Goal: Information Seeking & Learning: Learn about a topic

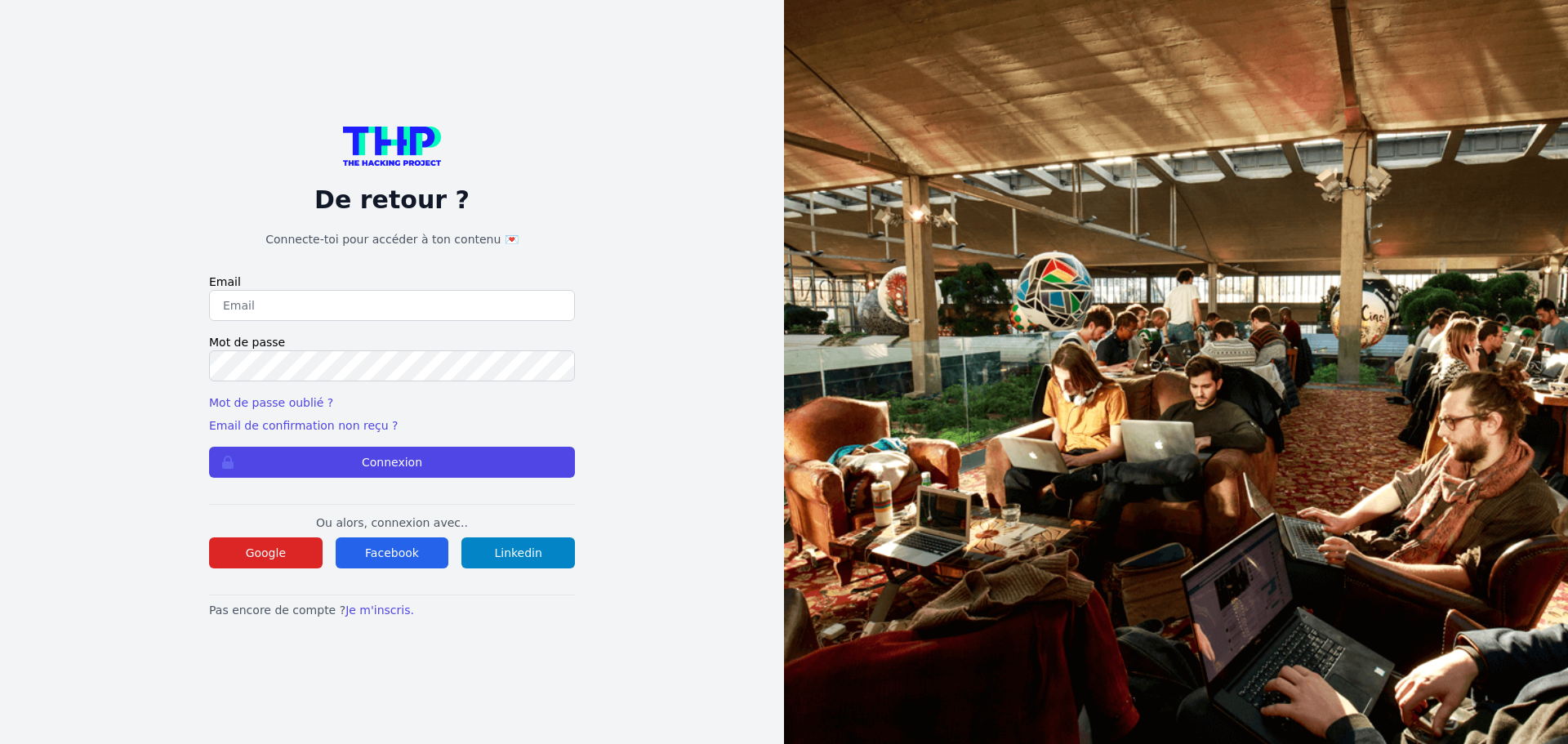
click at [408, 301] on input "email" at bounding box center [392, 306] width 366 height 31
click at [285, 309] on input "email" at bounding box center [392, 306] width 366 height 31
type input "oconstans@iprotego.com"
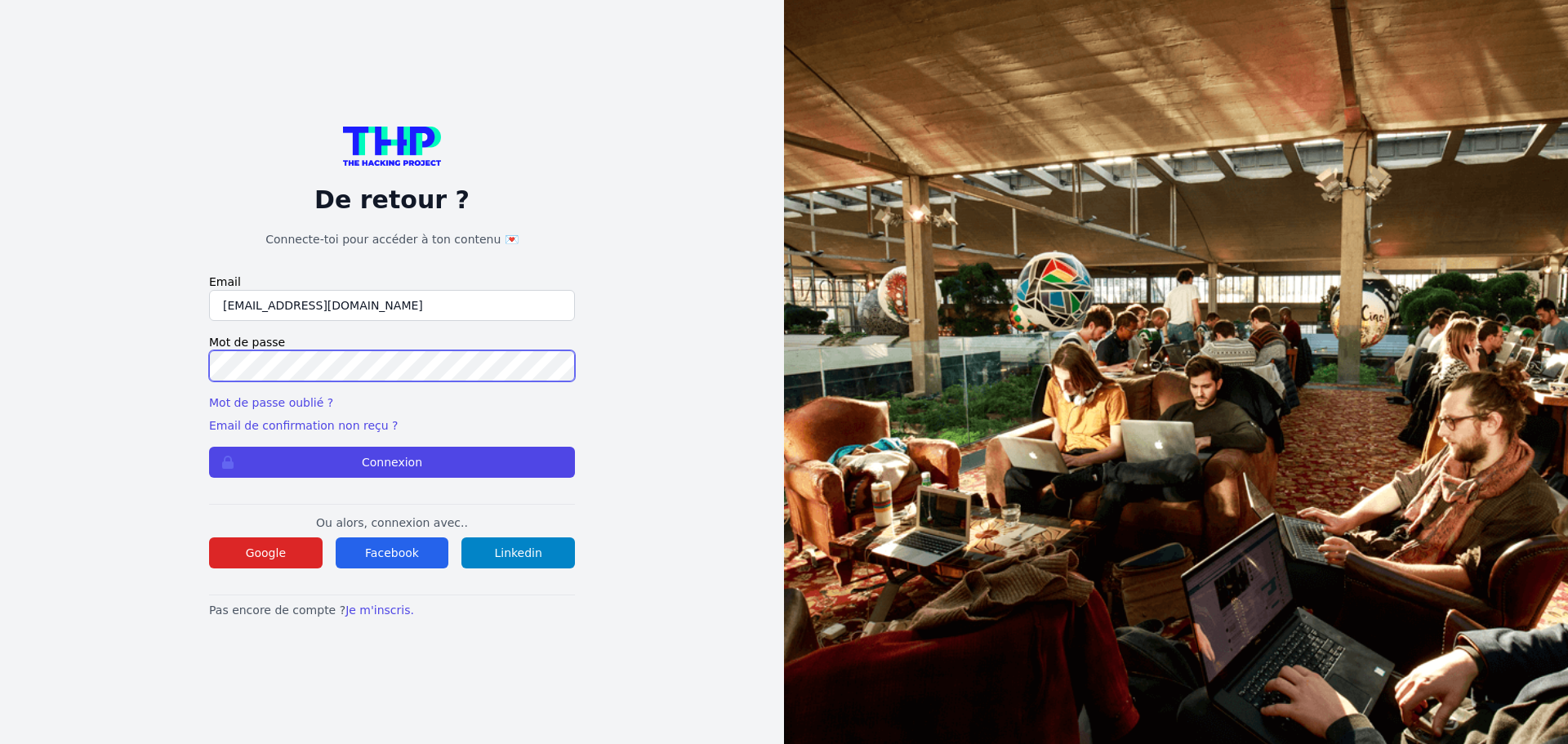
click at [209, 447] on button "Connexion" at bounding box center [392, 462] width 366 height 31
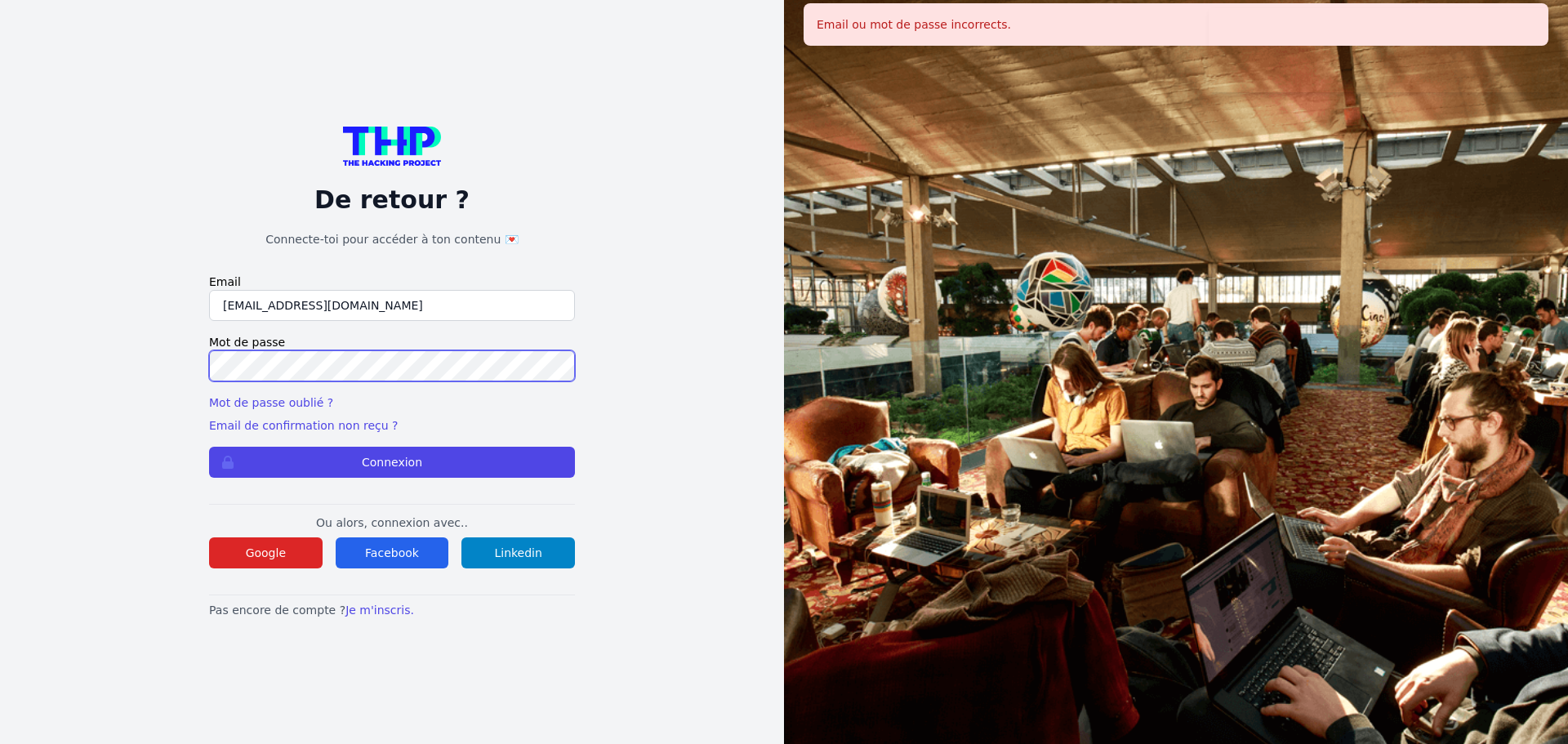
click at [209, 447] on button "Connexion" at bounding box center [392, 462] width 366 height 31
click at [115, 343] on div "De retour ? Connecte-toi pour accéder à ton contenu 💌 Email oconstans@iprotego.…" at bounding box center [392, 372] width 680 height 744
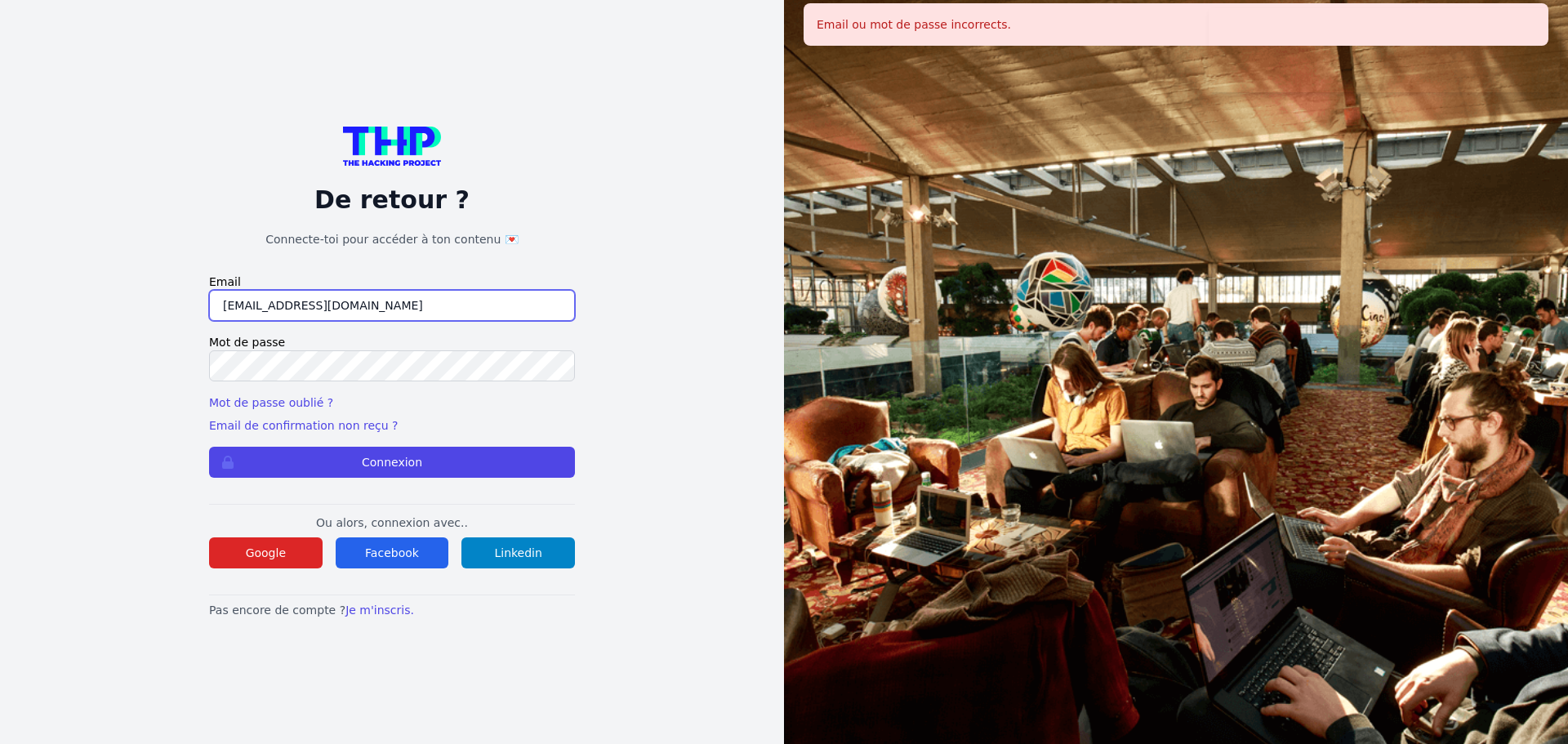
drag, startPoint x: 388, startPoint y: 316, endPoint x: 32, endPoint y: 290, distance: 356.9
click at [34, 290] on div "De retour ? Connecte-toi pour accéder à ton contenu 💌 Email oconstans@iprotego.…" at bounding box center [392, 372] width 784 height 744
paste input "antoinehadrienlguillou@outlook"
type input "[EMAIL_ADDRESS][DOMAIN_NAME]"
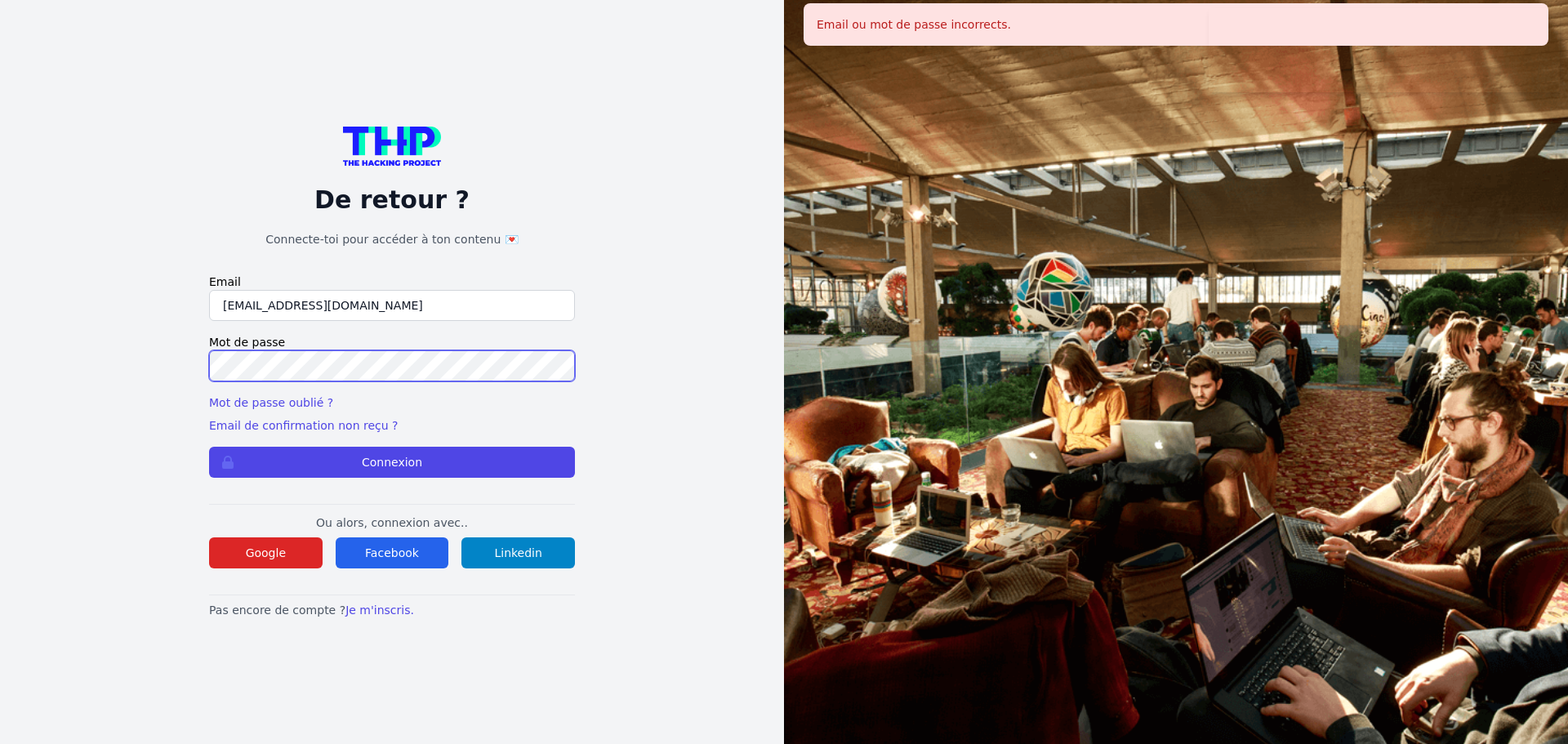
click at [209, 447] on button "Connexion" at bounding box center [392, 462] width 366 height 31
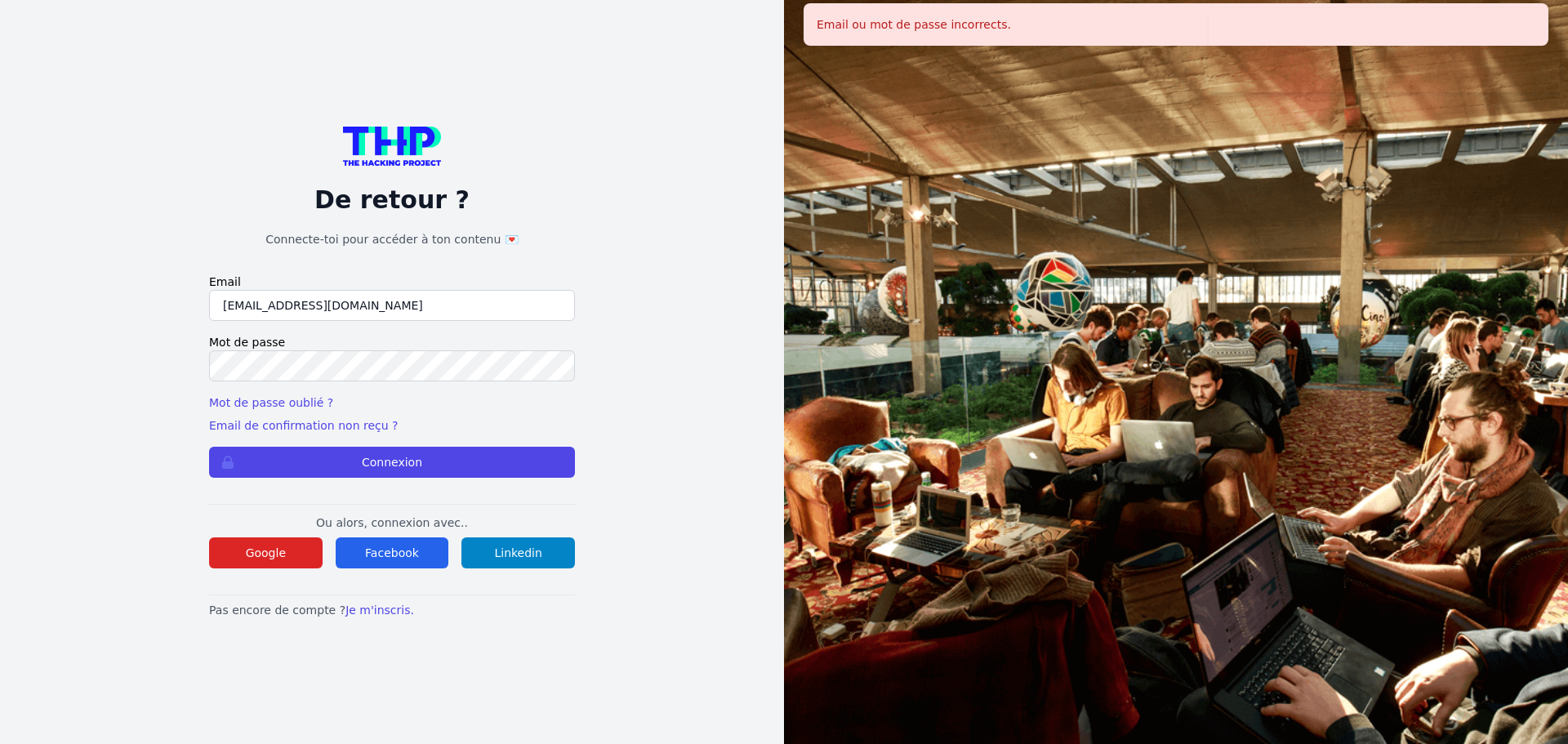
click at [438, 304] on input "[EMAIL_ADDRESS][DOMAIN_NAME]" at bounding box center [392, 306] width 366 height 31
click at [223, 307] on input "[EMAIL_ADDRESS][DOMAIN_NAME]" at bounding box center [392, 306] width 366 height 31
click at [303, 309] on input "antoinehadrienlguillou@outlook.com" at bounding box center [392, 306] width 366 height 31
type input "antoinehadrienleguillou@outlook.com"
click at [209, 447] on button "Connexion" at bounding box center [392, 462] width 366 height 31
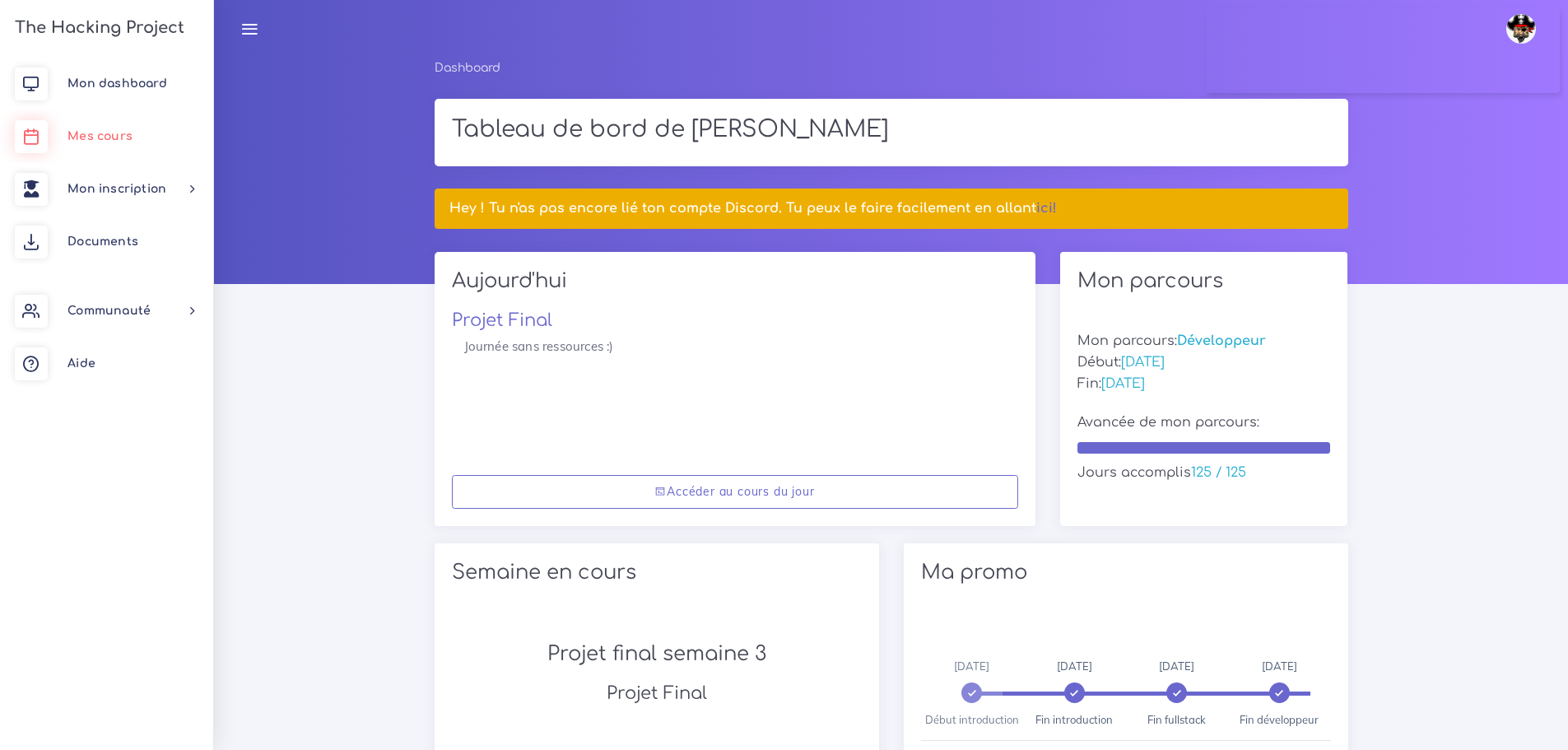
click at [101, 152] on link "Mes cours" at bounding box center [106, 137] width 213 height 53
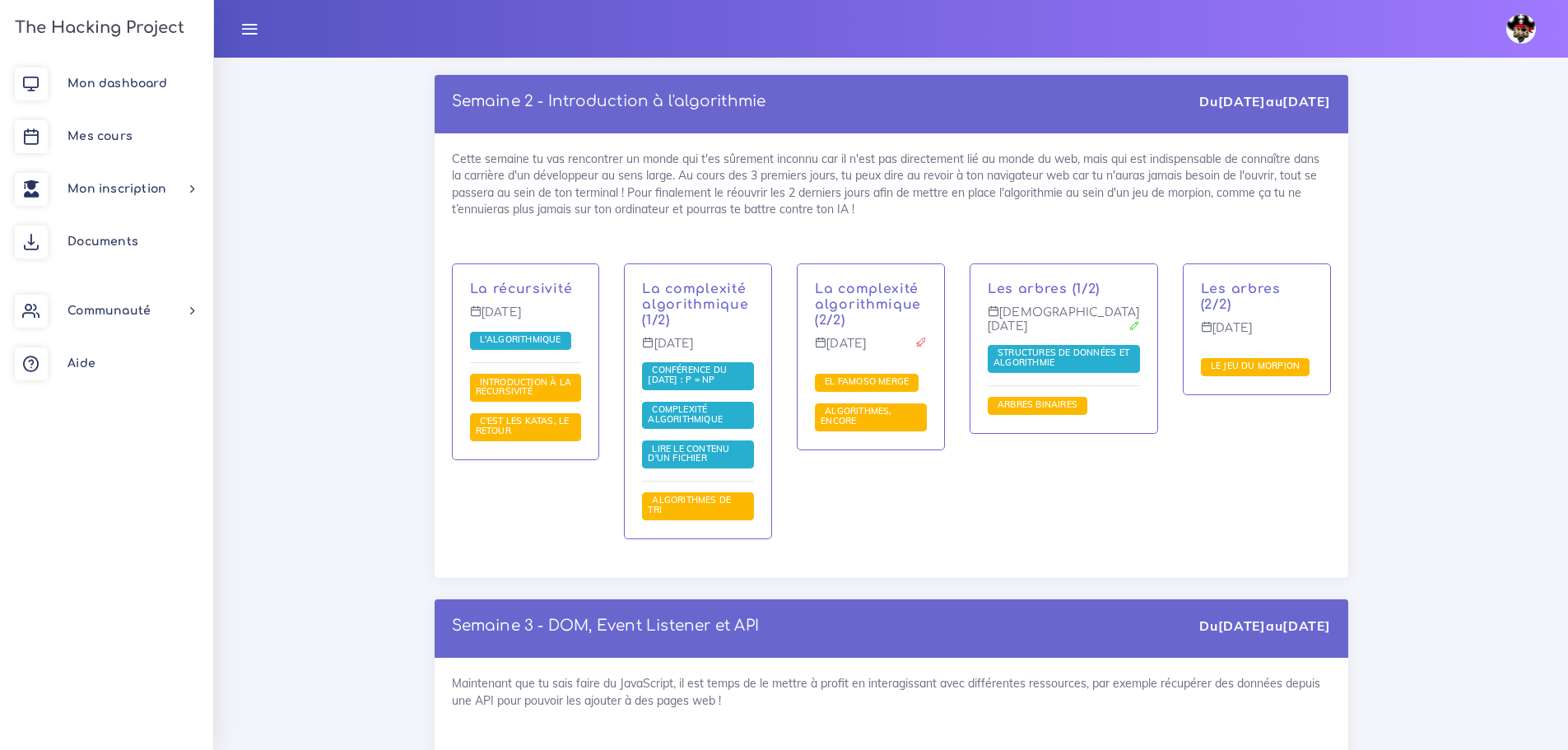
scroll to position [7737, 0]
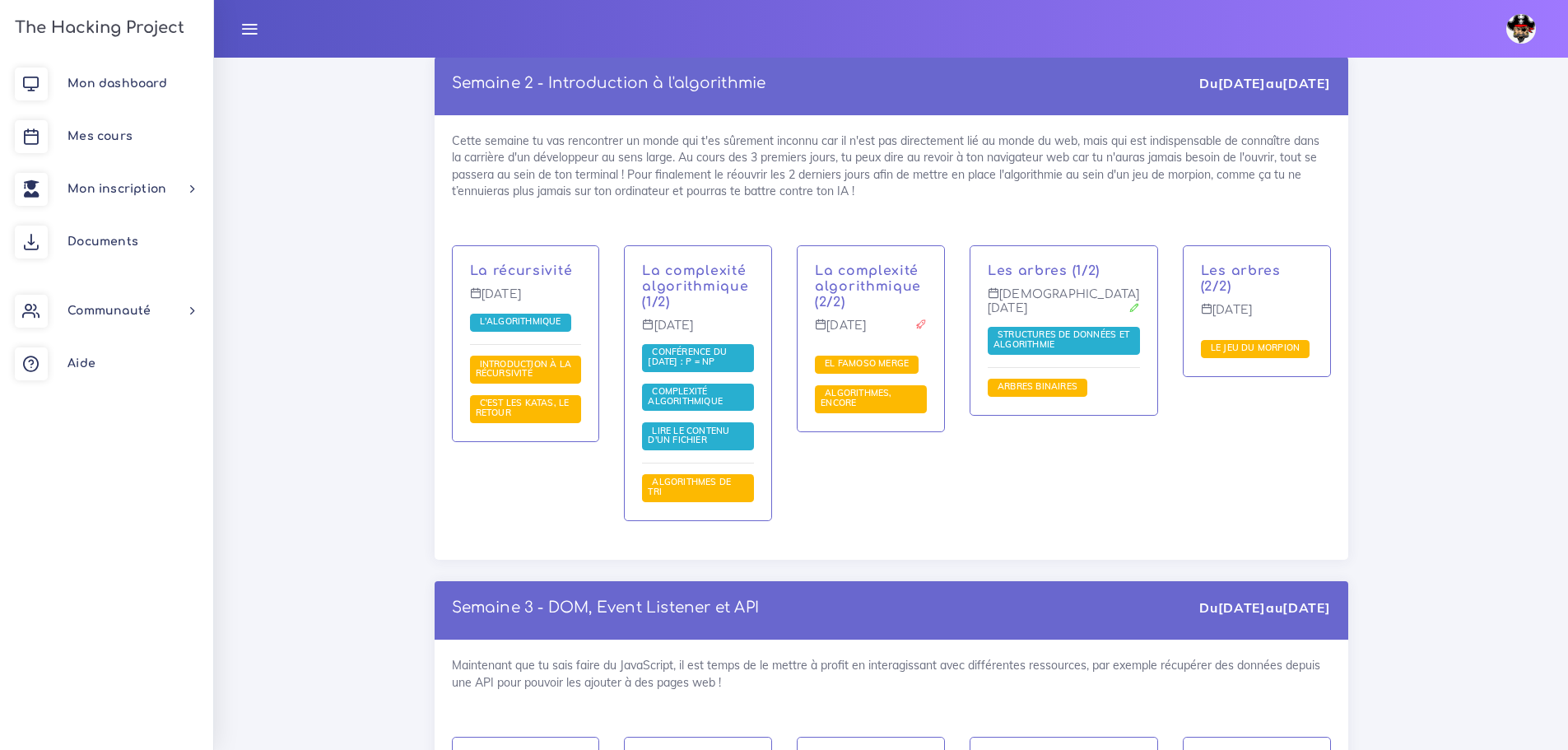
drag, startPoint x: 618, startPoint y: 134, endPoint x: 1098, endPoint y: 131, distance: 480.0
click at [1098, 131] on div "Cette semaine tu vas rencontrer un monde qui t'es sûrement inconnu car il n'est…" at bounding box center [891, 337] width 914 height 444
click at [1176, 358] on div "Les arbres (2/2) [DATE] Le jeu du morpion" at bounding box center [1256, 393] width 173 height 297
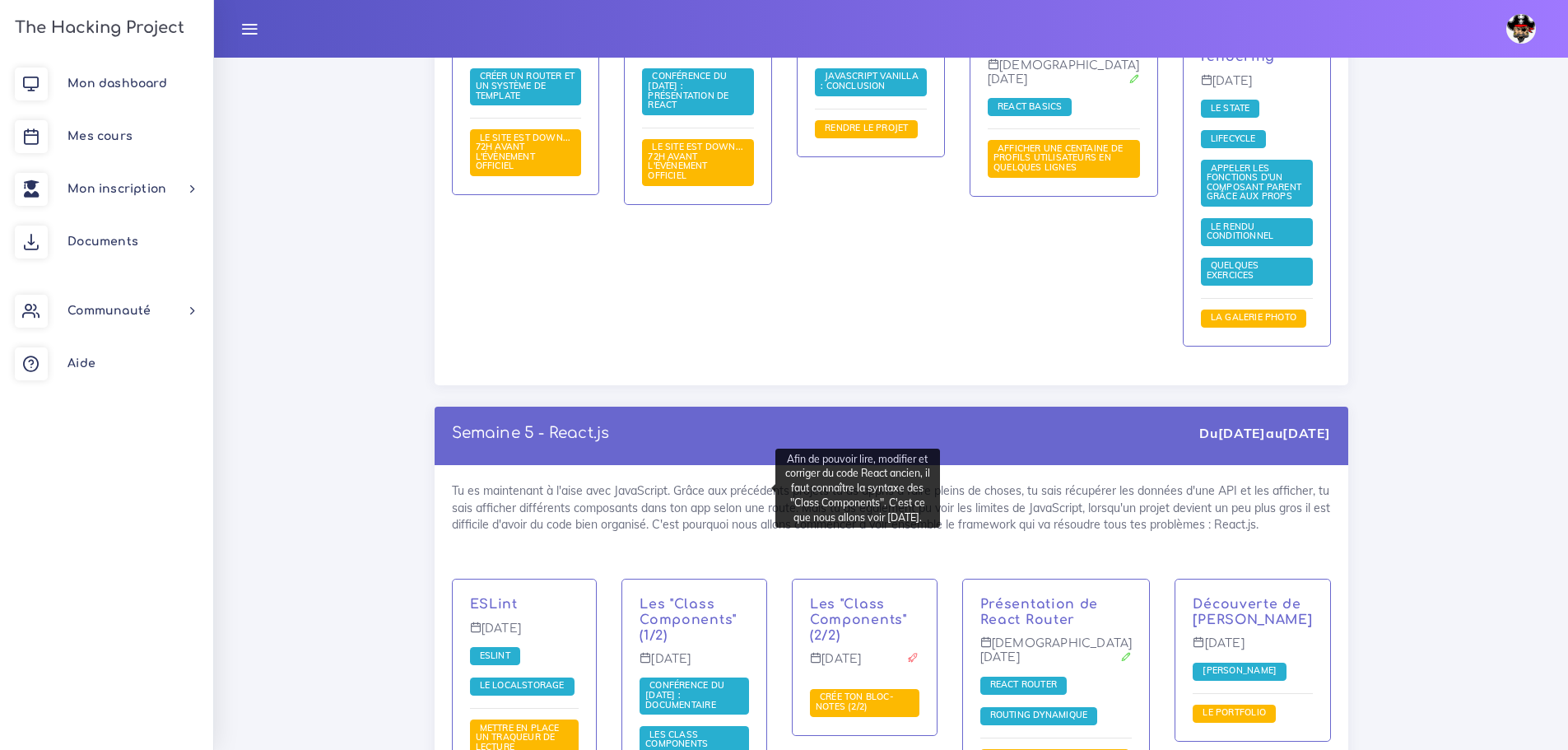
scroll to position [9137, 0]
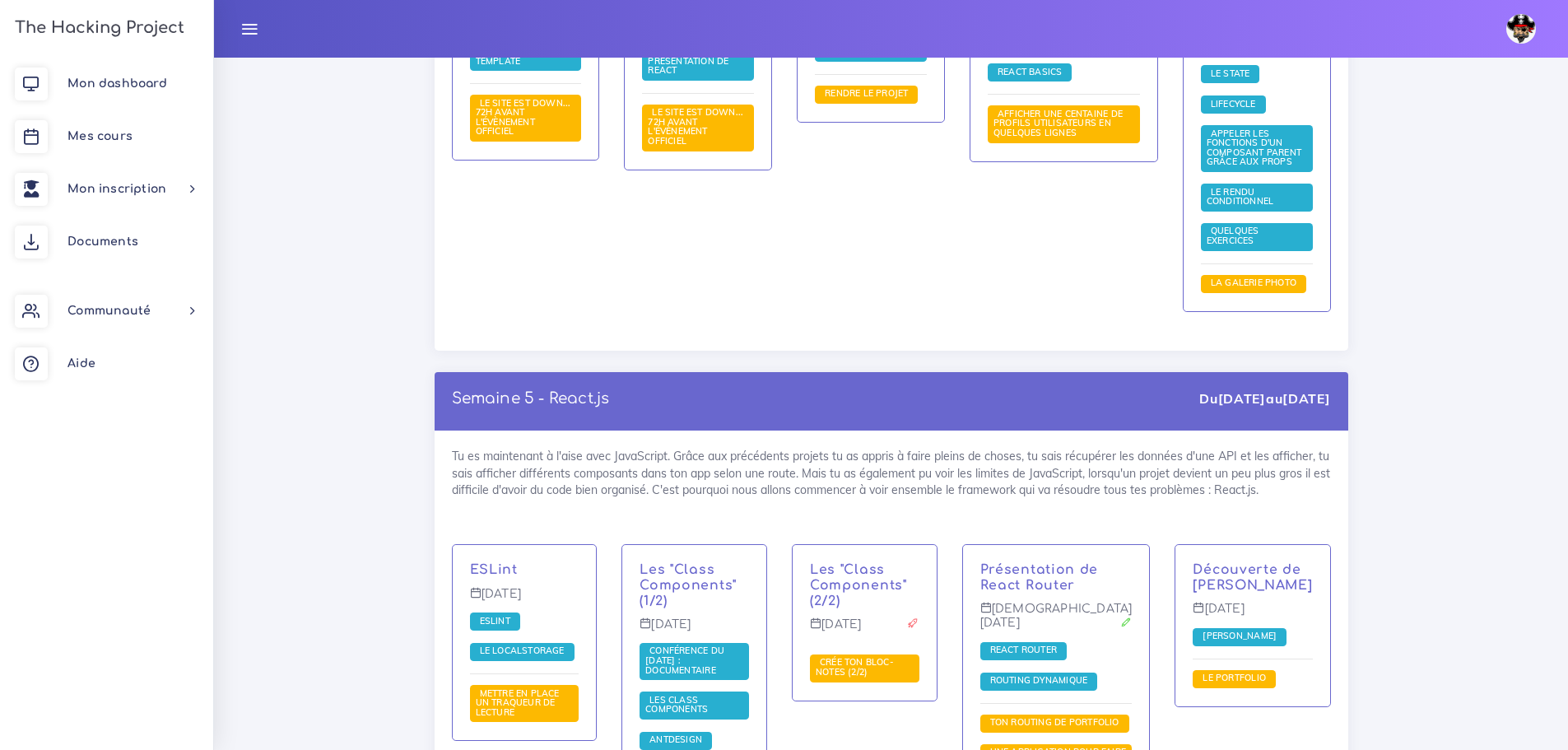
click at [494, 615] on span "ESLint" at bounding box center [495, 620] width 39 height 11
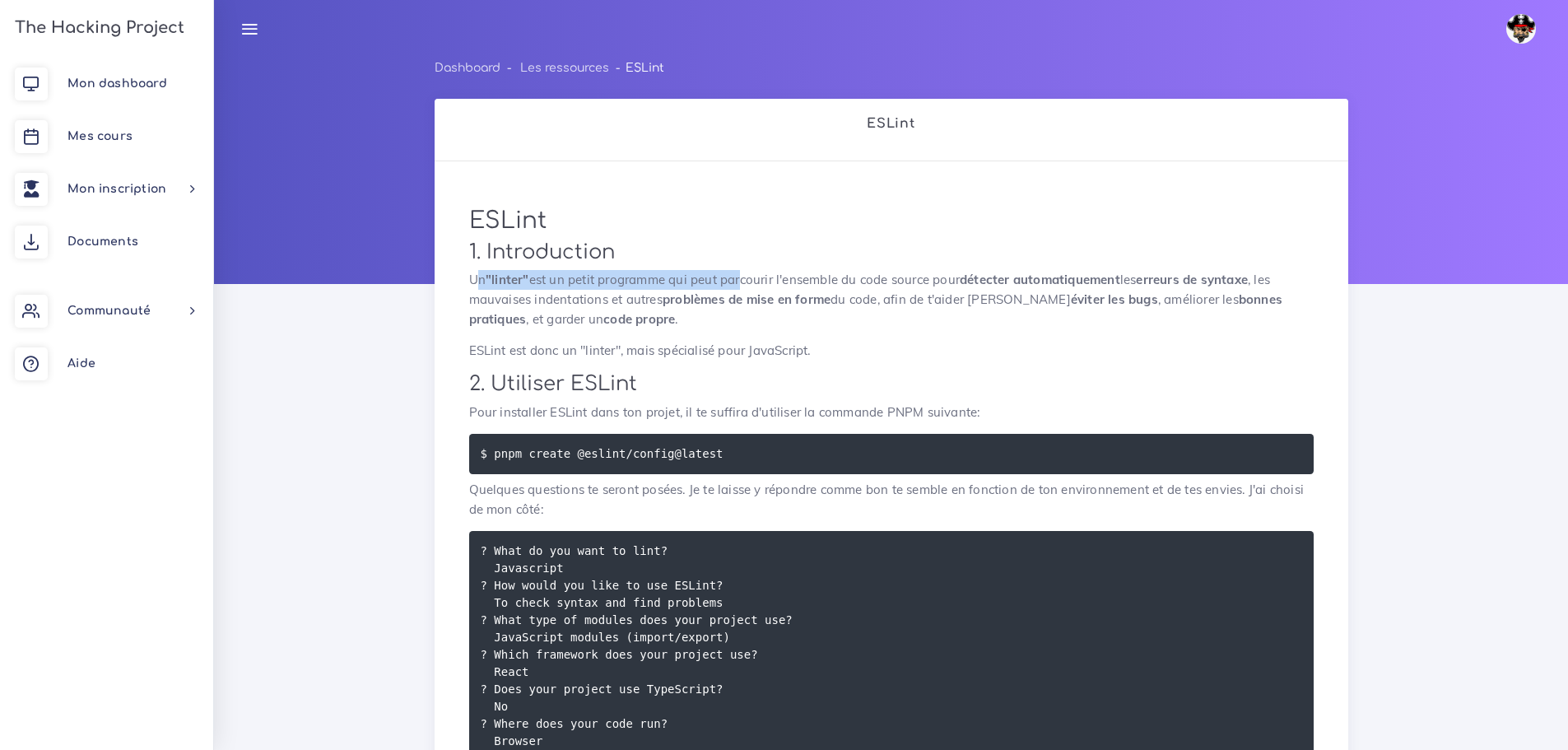
drag, startPoint x: 478, startPoint y: 279, endPoint x: 740, endPoint y: 279, distance: 262.0
click at [740, 279] on p "Un "linter" est un petit programme qui peut parcourir l'ensemble du code source…" at bounding box center [891, 300] width 844 height 60
drag, startPoint x: 862, startPoint y: 280, endPoint x: 905, endPoint y: 287, distance: 43.6
click at [866, 280] on p "Un "linter" est un petit programme qui peut parcourir l'ensemble du code source…" at bounding box center [891, 300] width 844 height 60
click at [834, 285] on p "Un "linter" est un petit programme qui peut parcourir l'ensemble du code source…" at bounding box center [891, 300] width 844 height 60
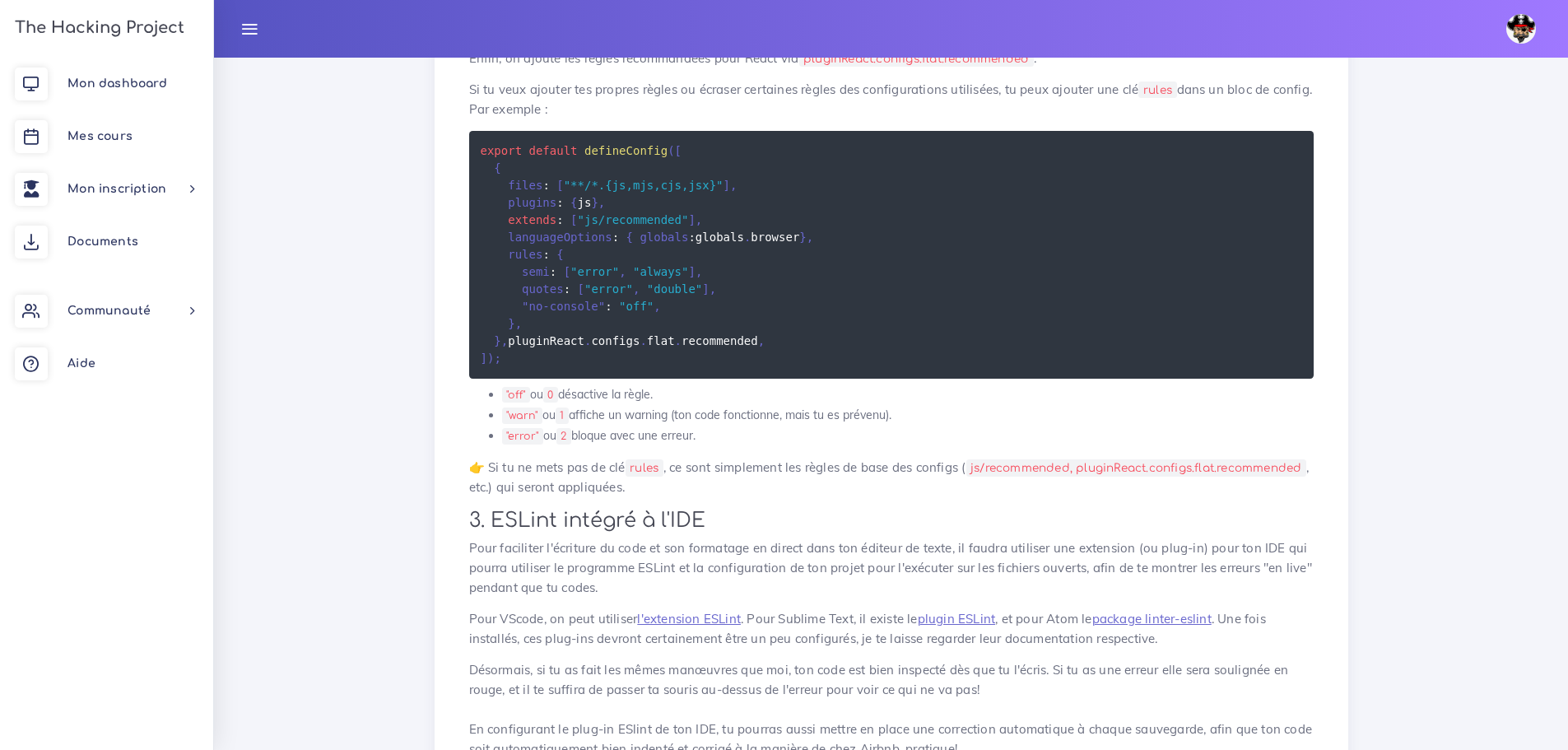
scroll to position [1355, 0]
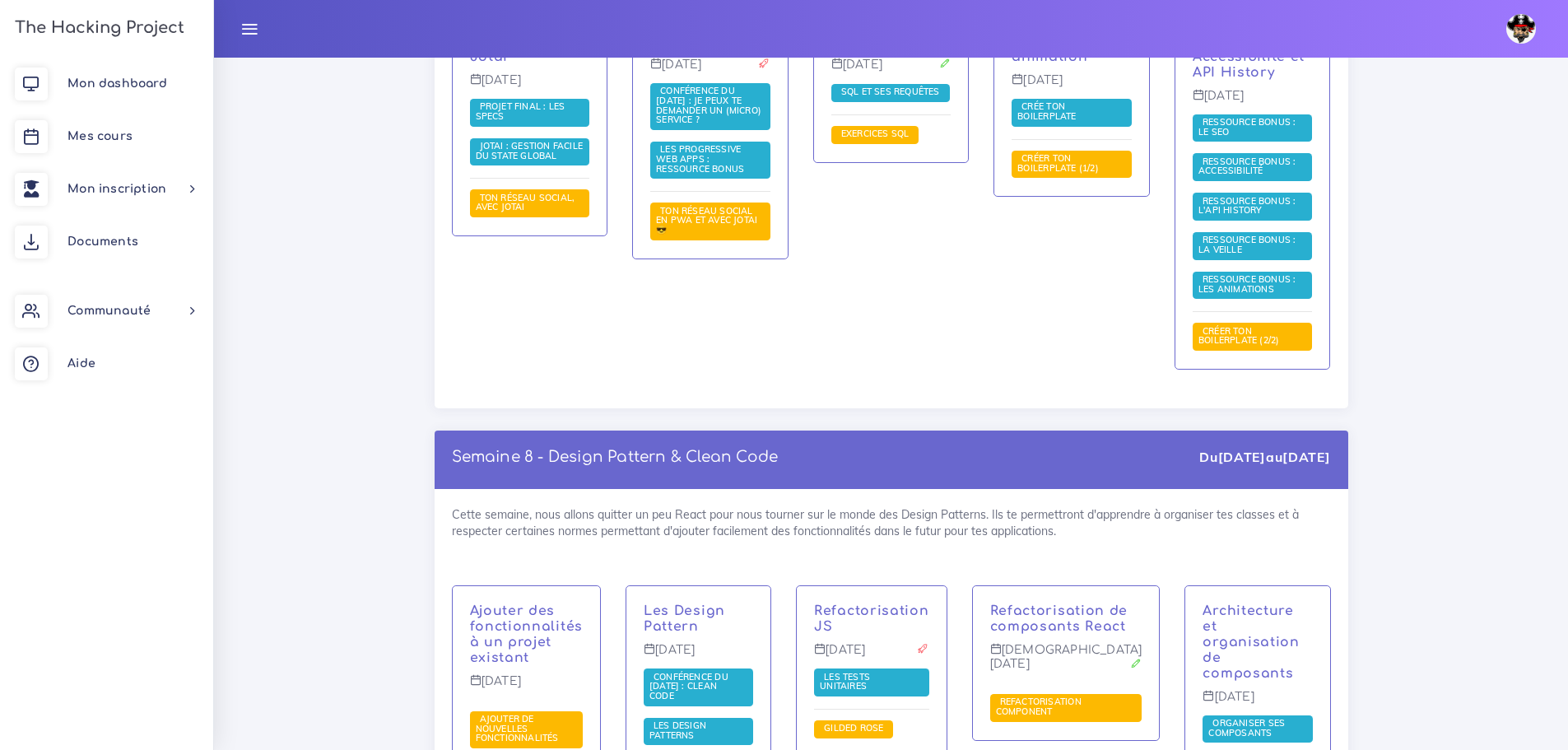
scroll to position [10701, 0]
